Goal: Communication & Community: Answer question/provide support

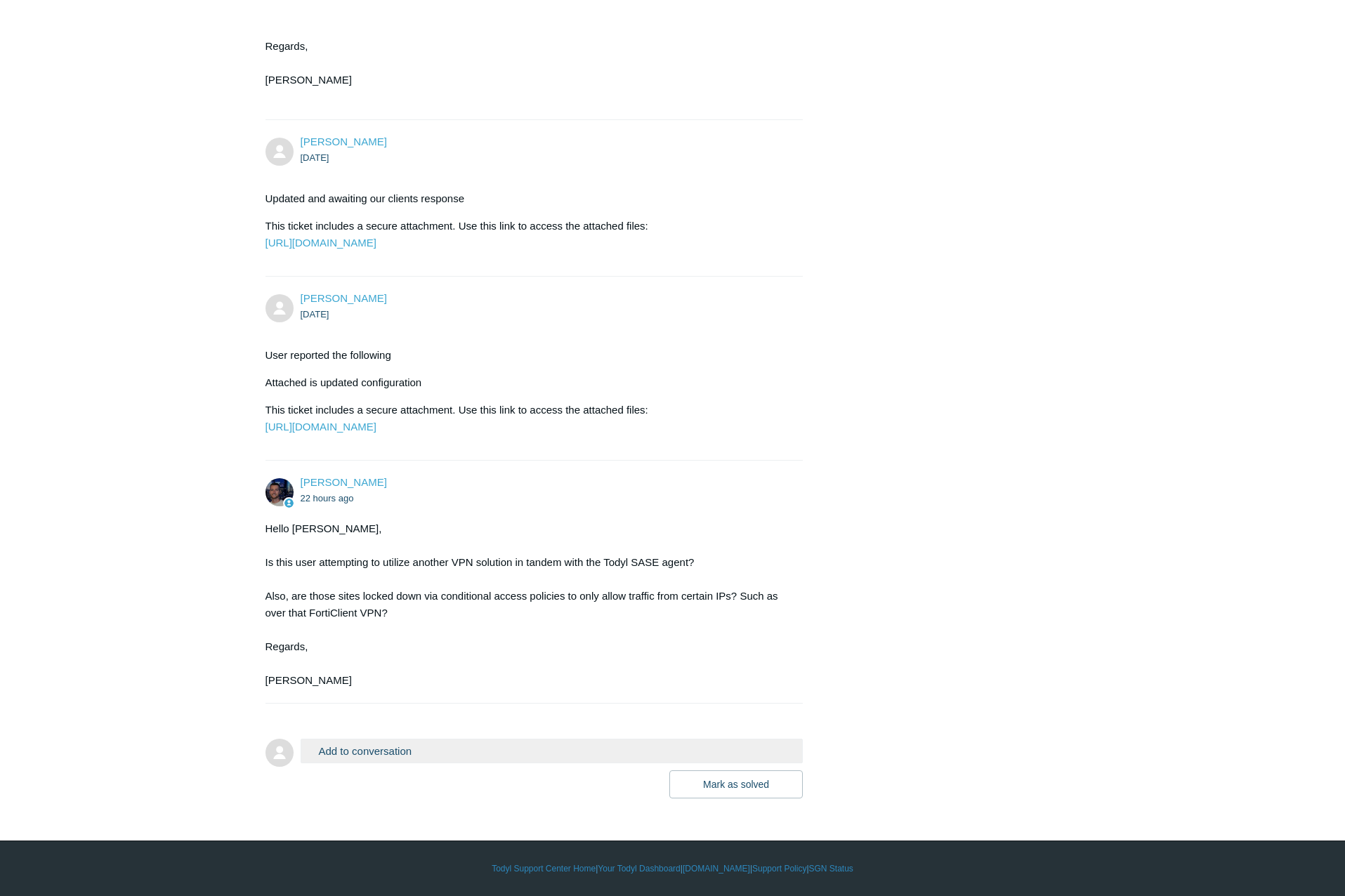
scroll to position [779, 0]
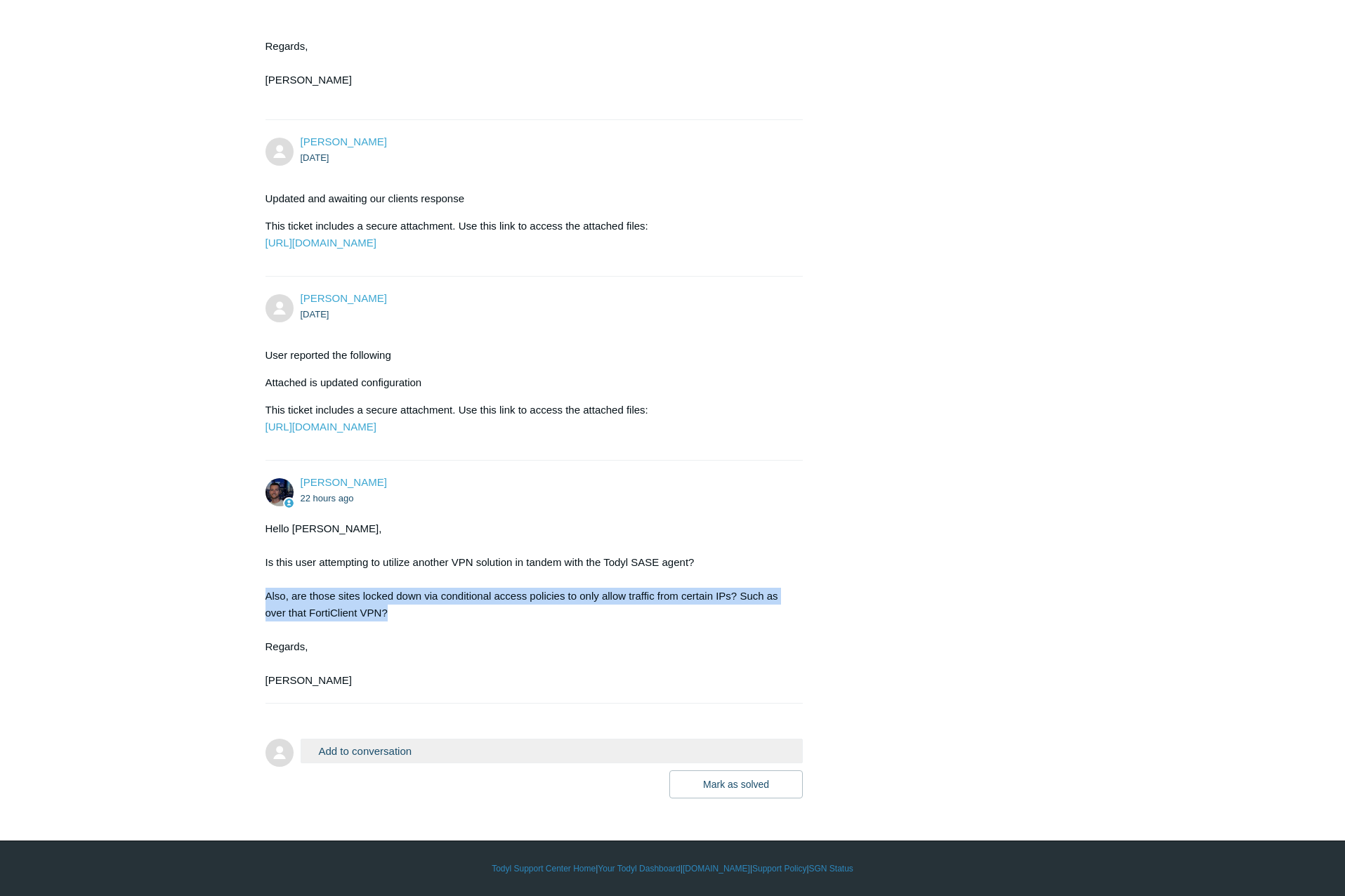
drag, startPoint x: 252, startPoint y: 589, endPoint x: 409, endPoint y: 617, distance: 159.5
click at [409, 617] on main "Requests Contributions Following Todyl Support Center My activities Unable to g…" at bounding box center [672, 84] width 1345 height 1426
drag, startPoint x: 409, startPoint y: 617, endPoint x: 349, endPoint y: 590, distance: 65.8
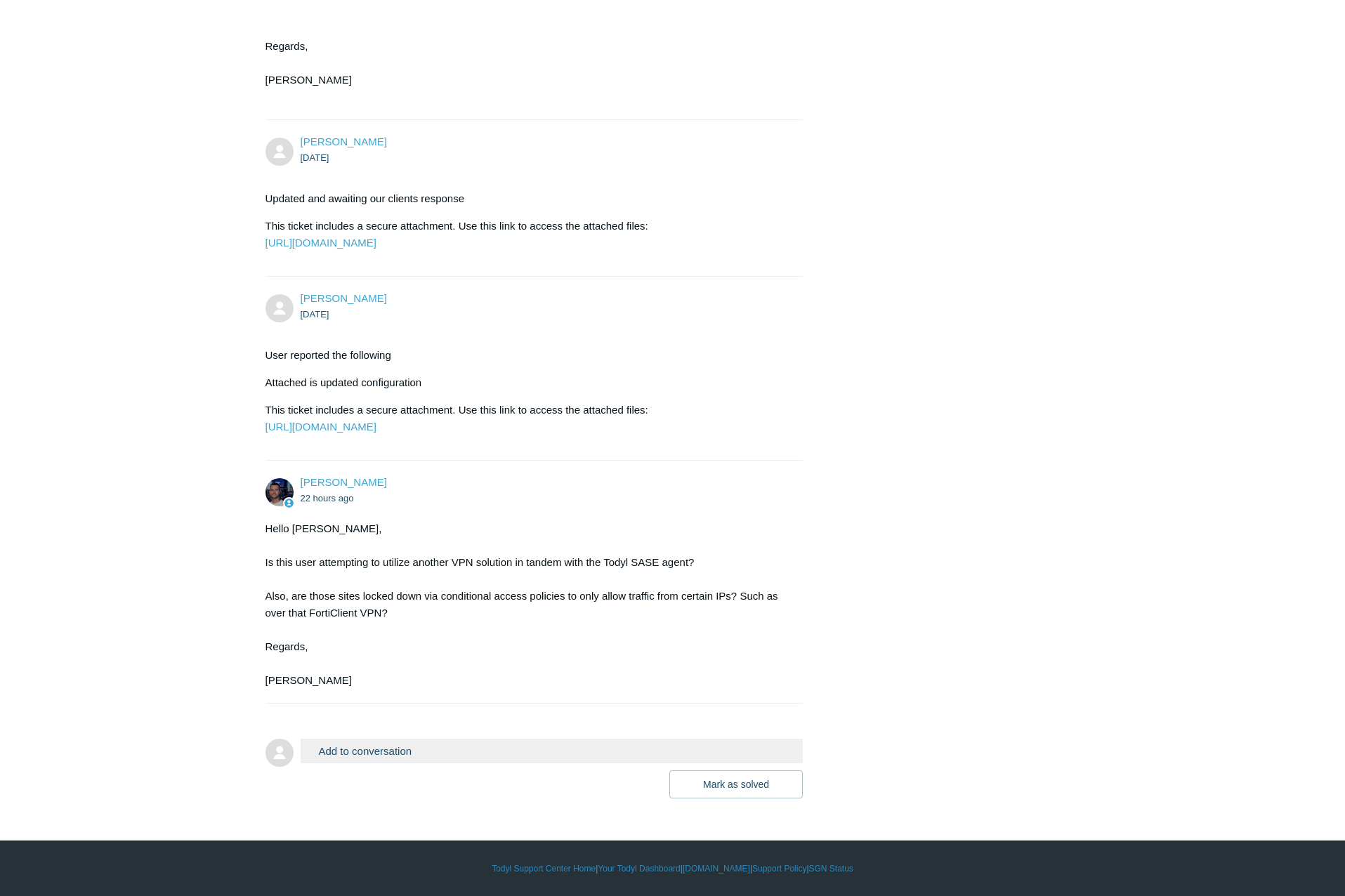
drag, startPoint x: 349, startPoint y: 590, endPoint x: 363, endPoint y: 553, distance: 39.6
click at [363, 553] on div "Hello Charles, Is this user attempting to utilize another VPN solution in tande…" at bounding box center [527, 605] width 524 height 168
click at [385, 749] on button "Add to conversation" at bounding box center [552, 750] width 503 height 25
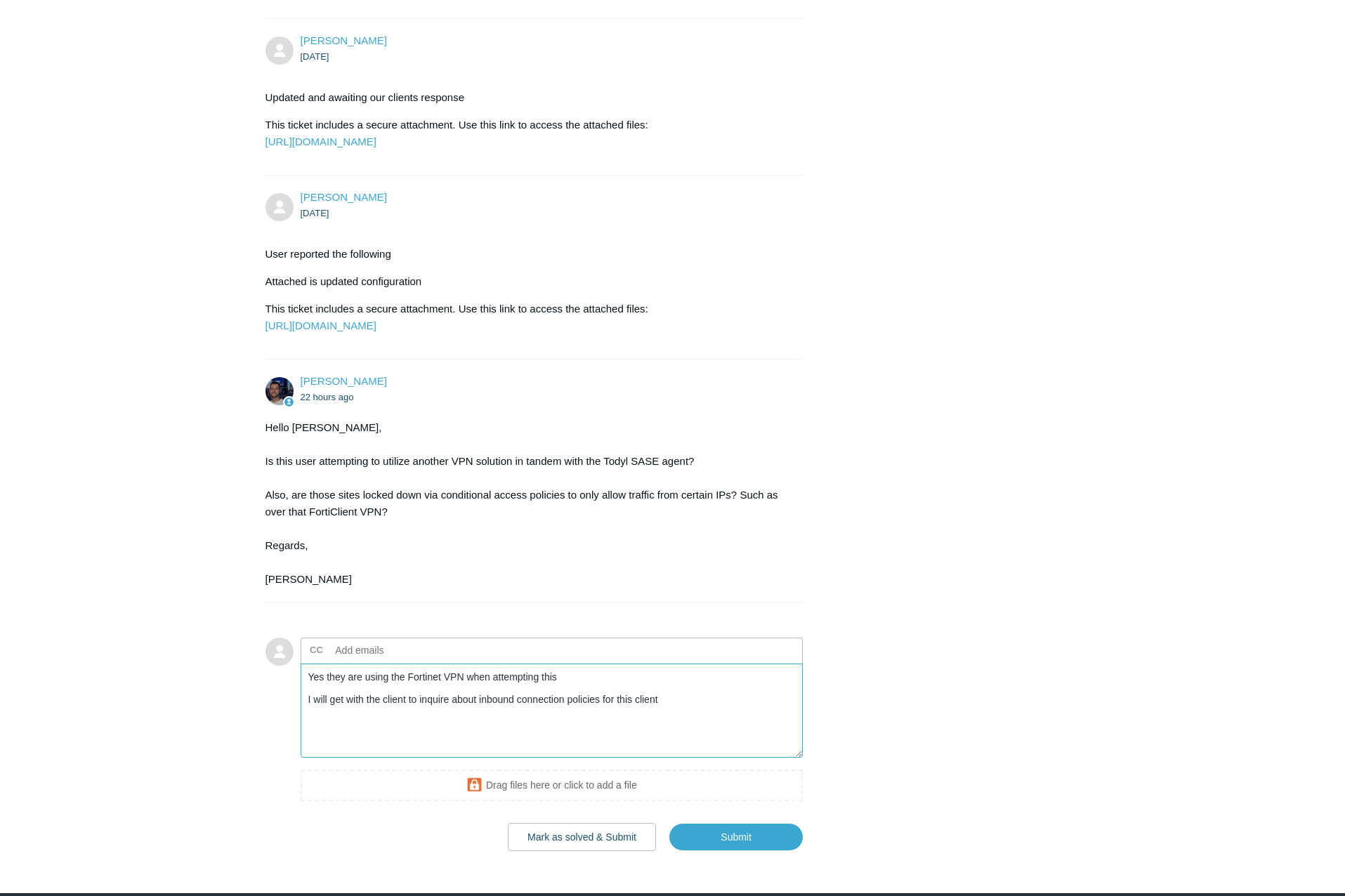
drag, startPoint x: 676, startPoint y: 797, endPoint x: 634, endPoint y: 795, distance: 42.0
click at [634, 758] on textarea "Yes they are using the Fortinet VPN when attempting this I will get with the cl…" at bounding box center [552, 710] width 503 height 94
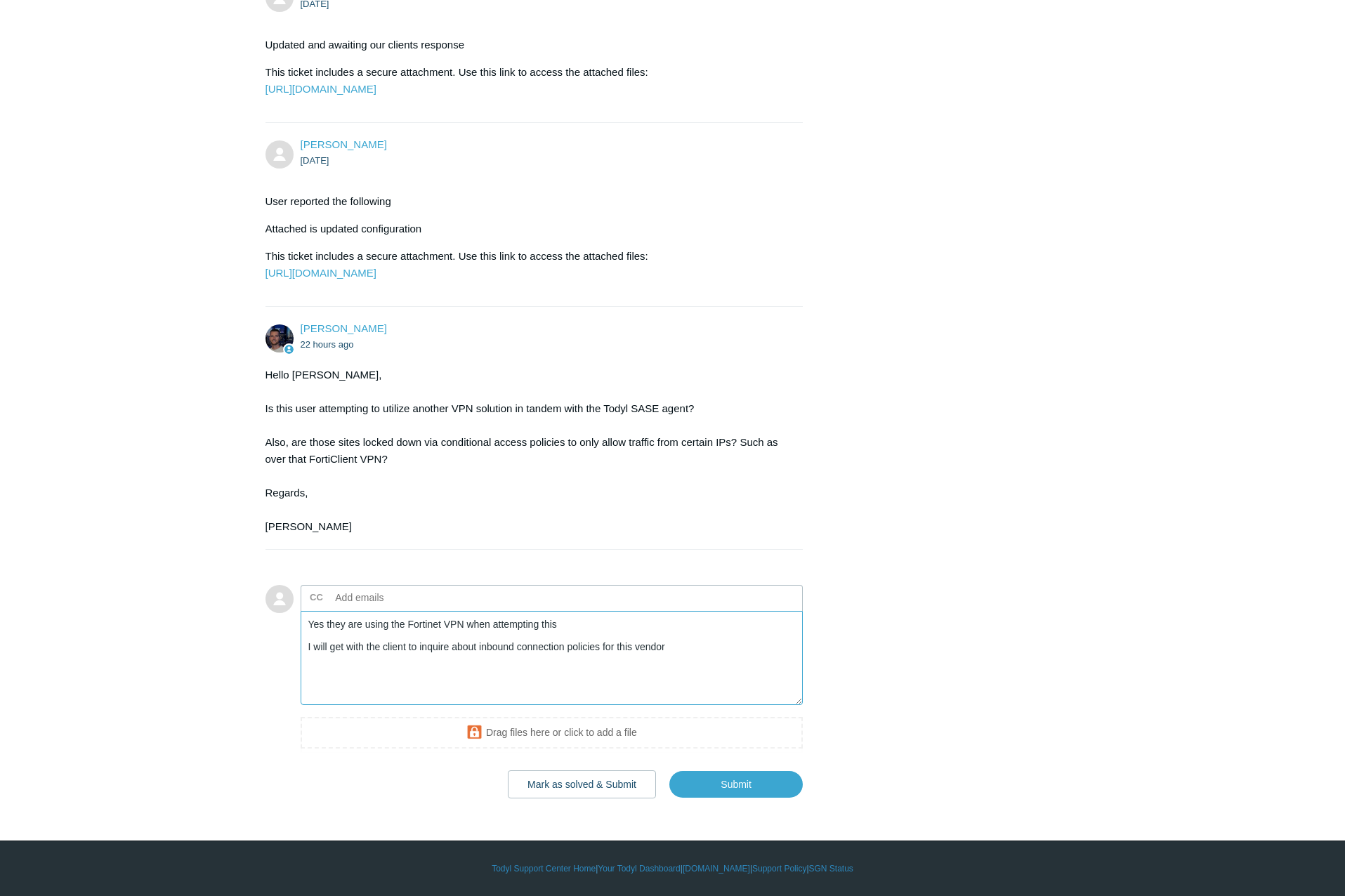
scroll to position [933, 0]
type textarea "Yes, they are using the Fortinet VPN when attempting this I will get with the c…"
click at [720, 787] on input "Submit" at bounding box center [735, 784] width 134 height 28
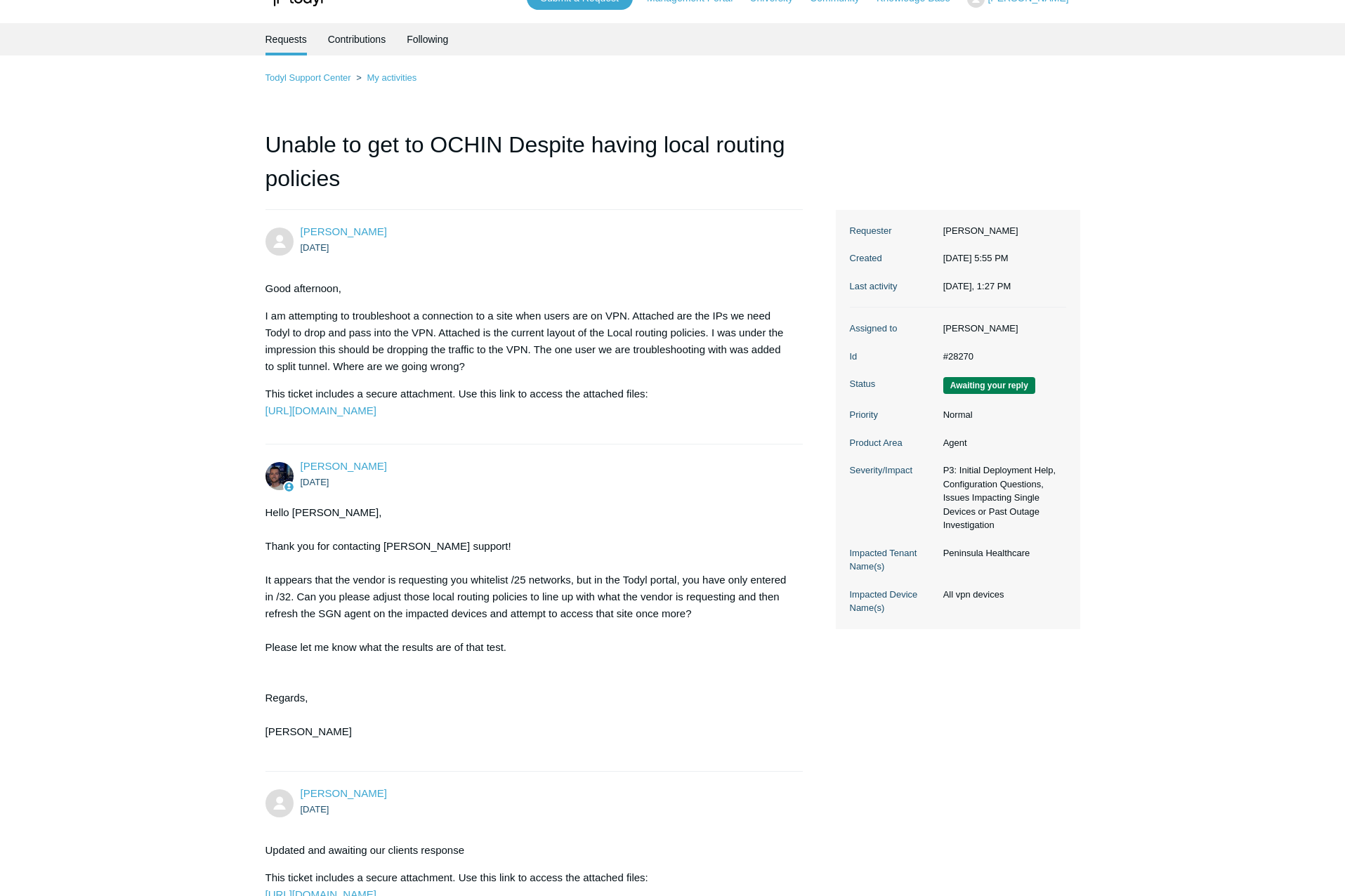
scroll to position [0, 0]
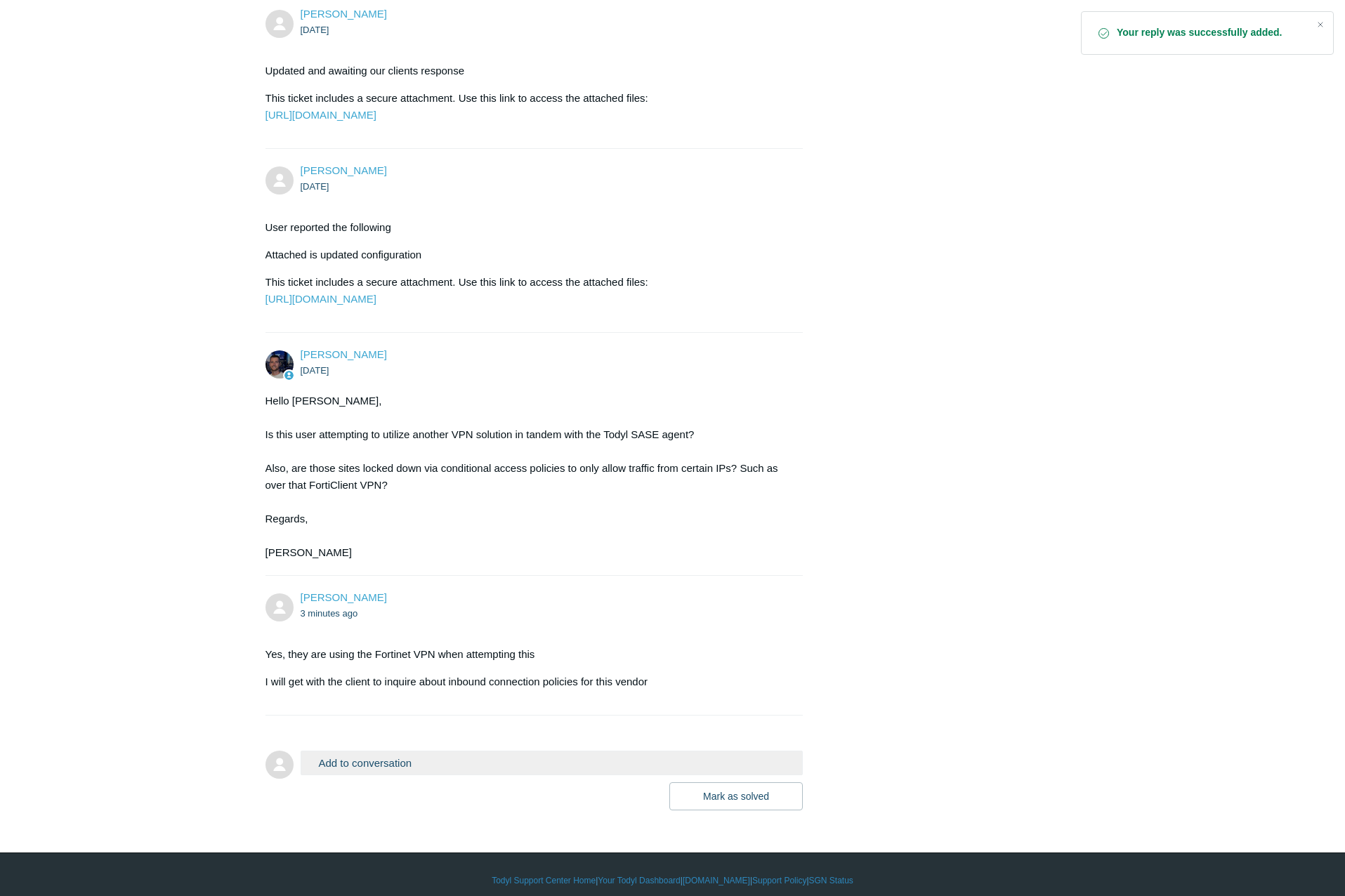
scroll to position [919, 0]
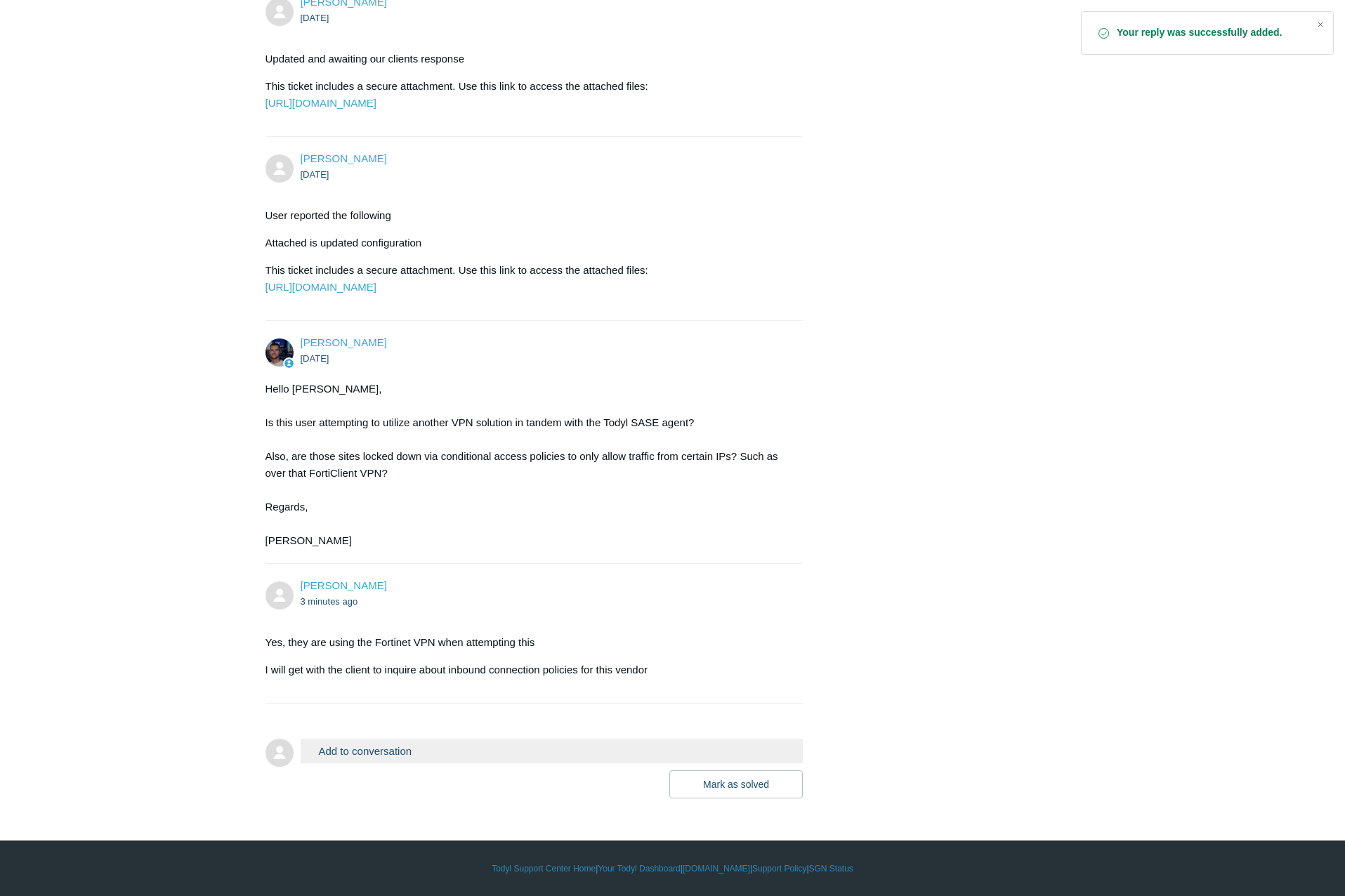
click at [453, 746] on button "Add to conversation" at bounding box center [552, 750] width 503 height 25
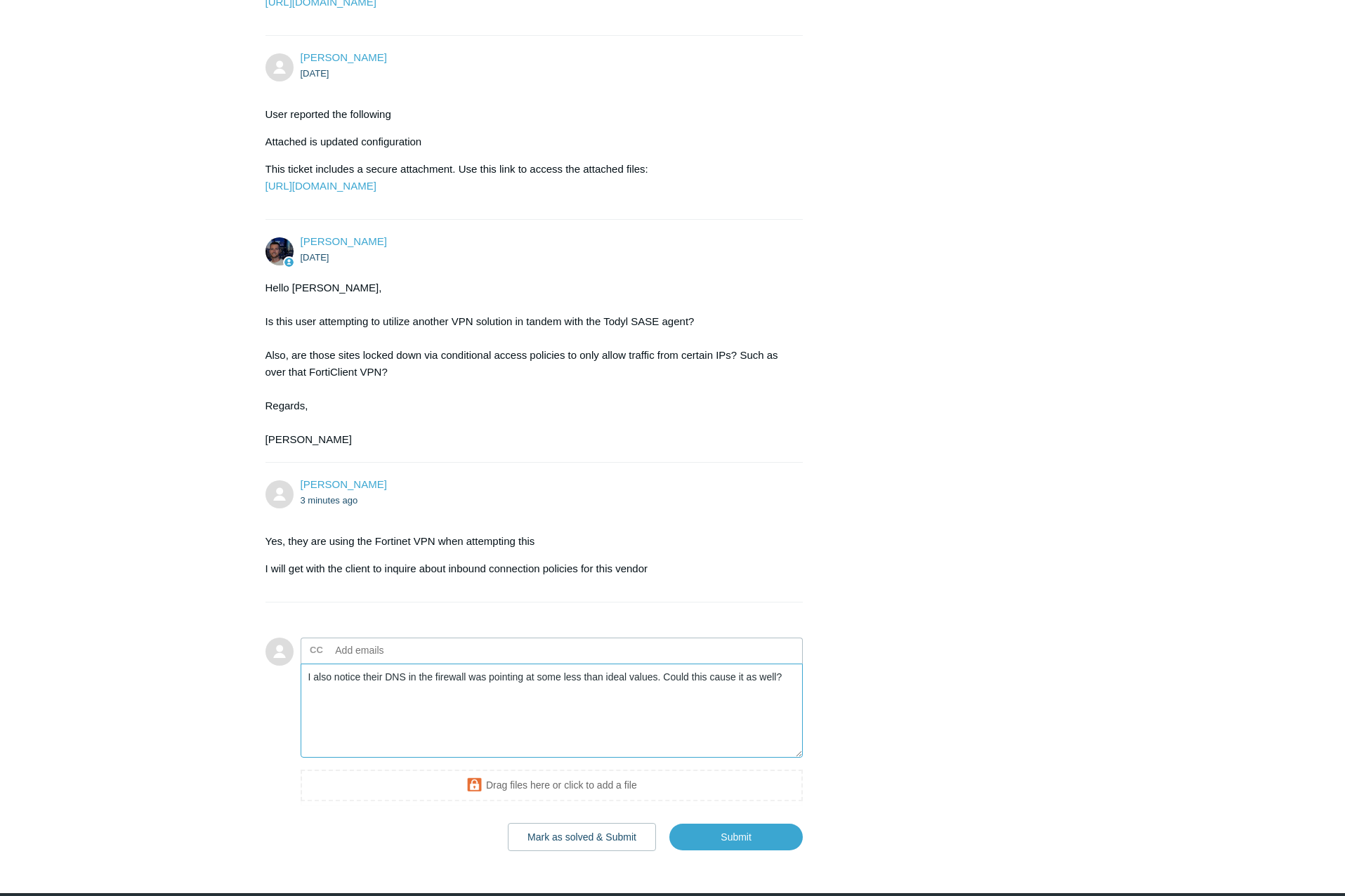
paste textarea "Add your reply"
click at [534, 758] on textarea "I also notice their DNS in the firewall was pointing at some less than ideal va…" at bounding box center [552, 710] width 503 height 94
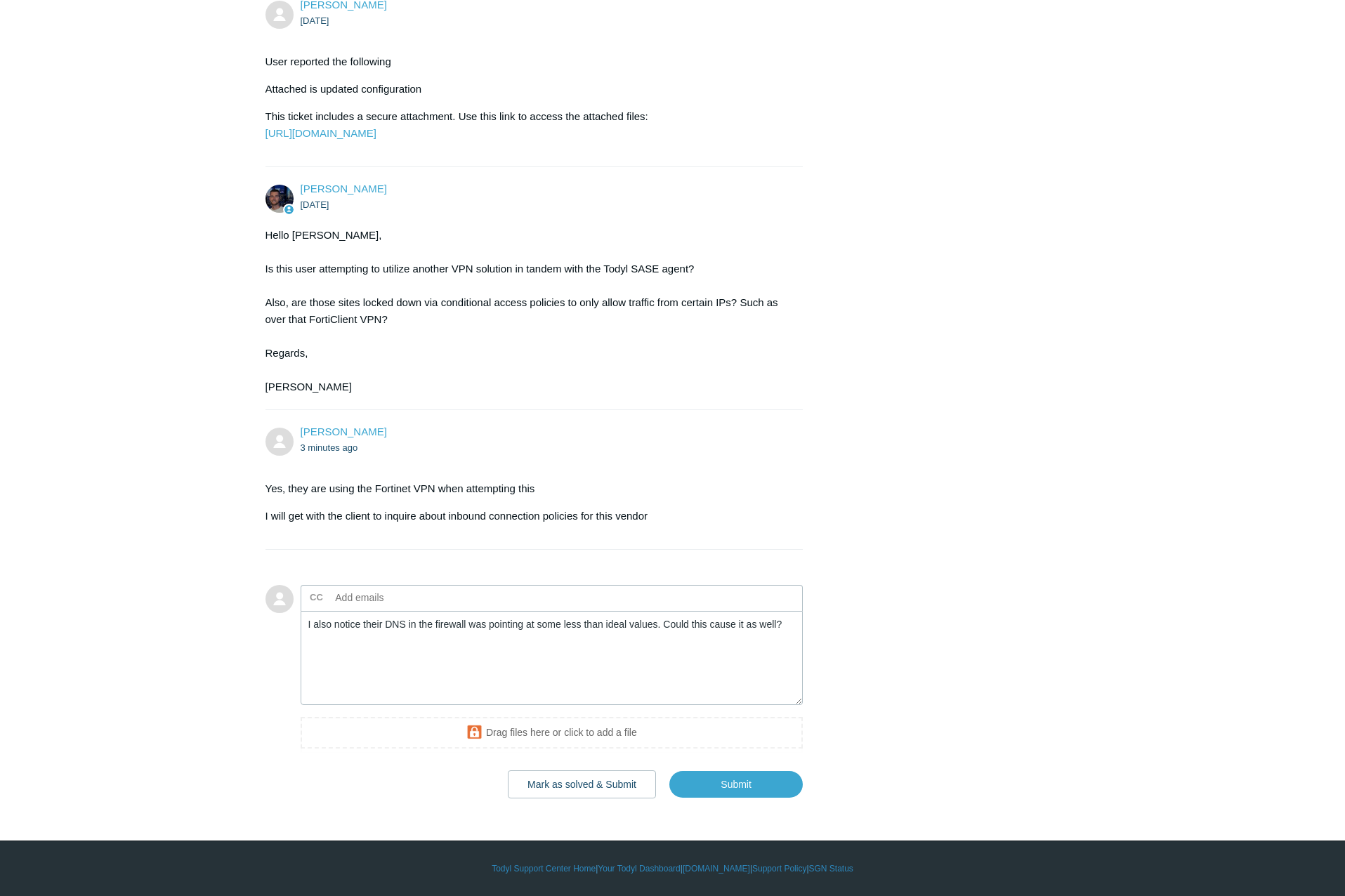
scroll to position [1073, 0]
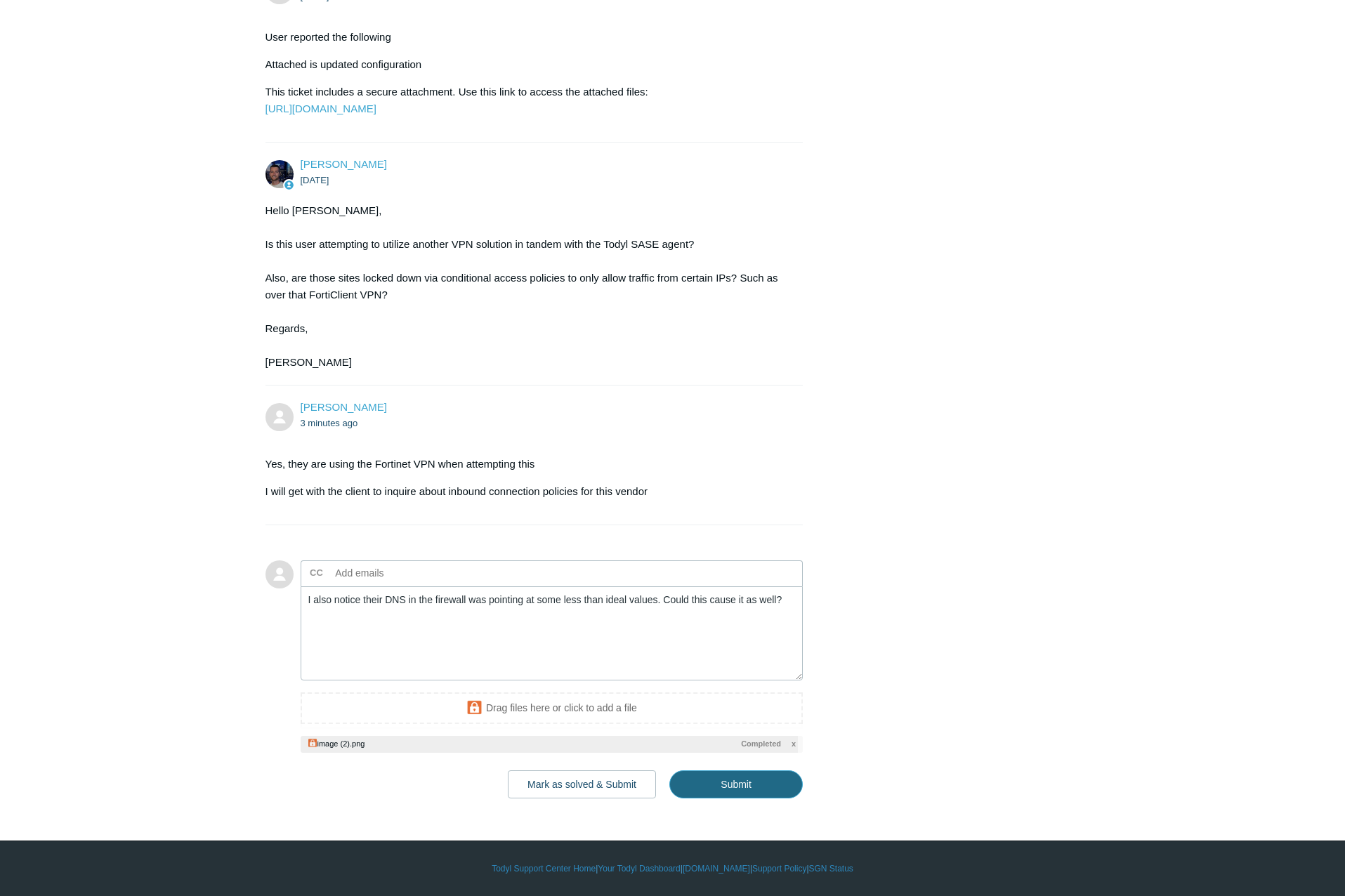
click at [737, 798] on input "Submit" at bounding box center [735, 784] width 134 height 28
type textarea "I also notice their DNS in the firewall was pointing at some less than ideal va…"
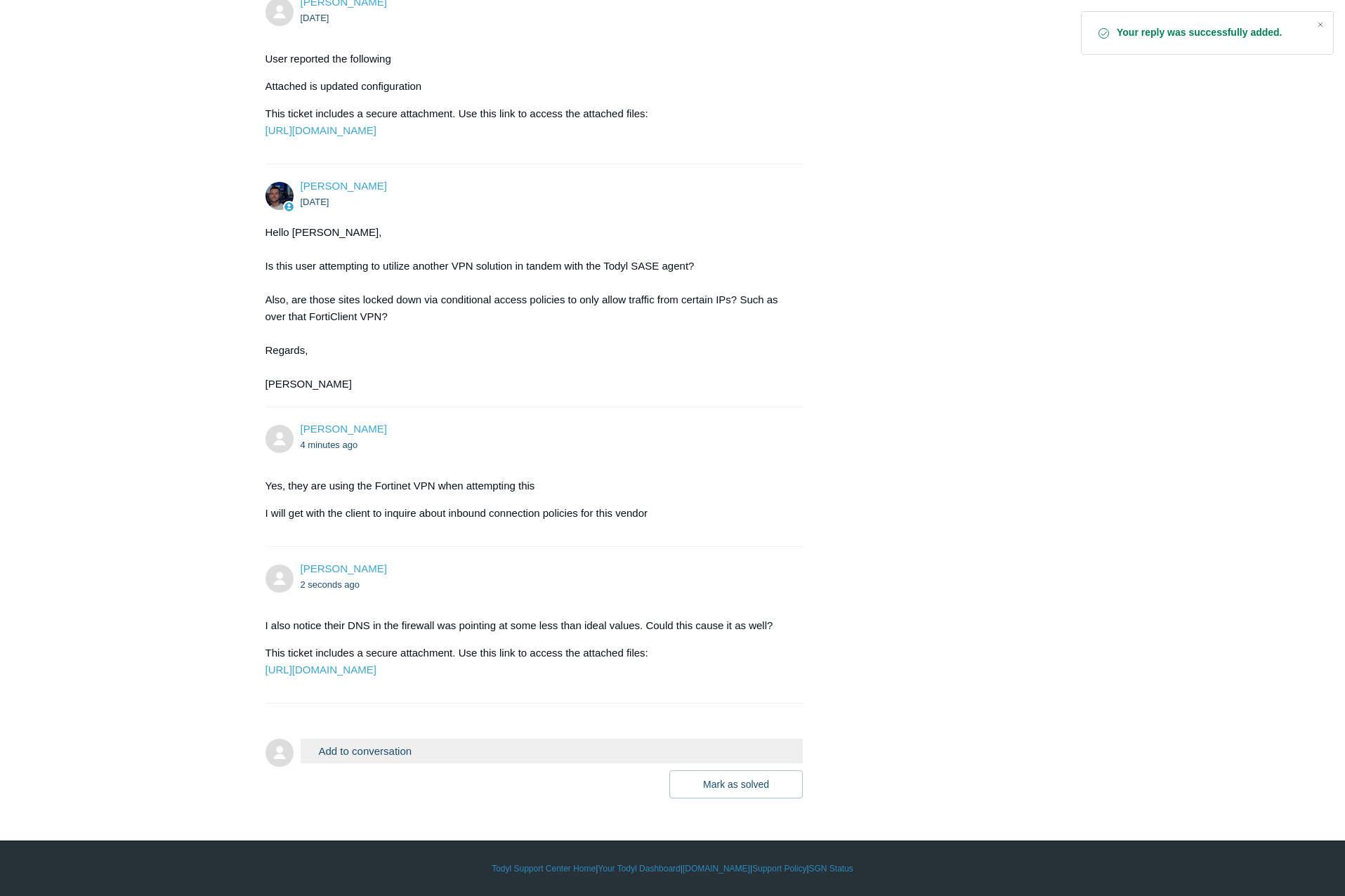
scroll to position [1109, 0]
